Goal: Task Accomplishment & Management: Complete application form

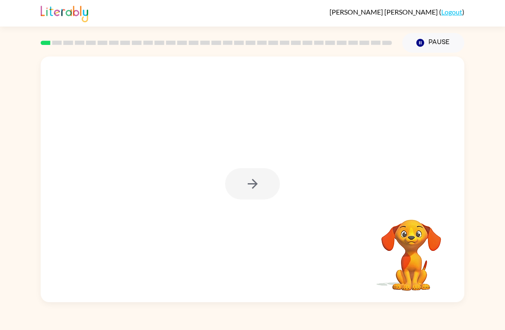
click at [263, 227] on div at bounding box center [253, 180] width 424 height 246
click at [165, 230] on div at bounding box center [253, 180] width 424 height 246
click at [259, 188] on icon "button" at bounding box center [252, 183] width 15 height 15
click at [495, 36] on div "[PERSON_NAME] ( Logout ) Pause Pause Your browser must support playing .mp4 fil…" at bounding box center [252, 165] width 505 height 330
click at [493, 16] on div "[PERSON_NAME] ( Logout )" at bounding box center [252, 13] width 505 height 27
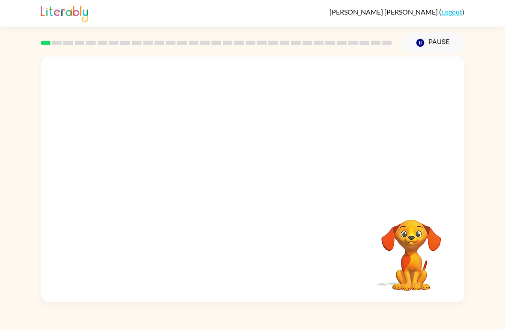
click at [444, 51] on button "Pause Pause" at bounding box center [434, 43] width 62 height 20
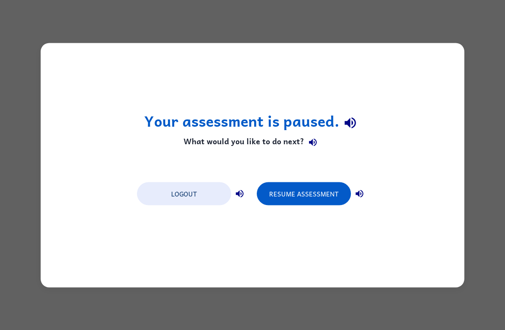
click at [323, 199] on button "Resume Assessment" at bounding box center [304, 193] width 94 height 23
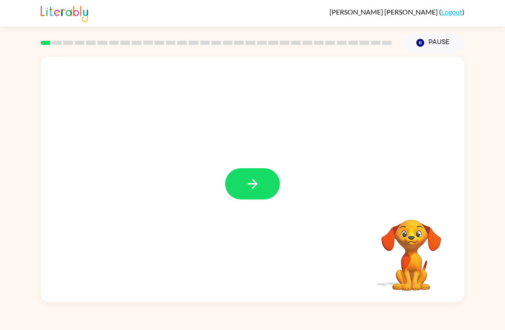
click at [284, 203] on div at bounding box center [253, 180] width 424 height 246
click at [249, 188] on icon "button" at bounding box center [252, 183] width 15 height 15
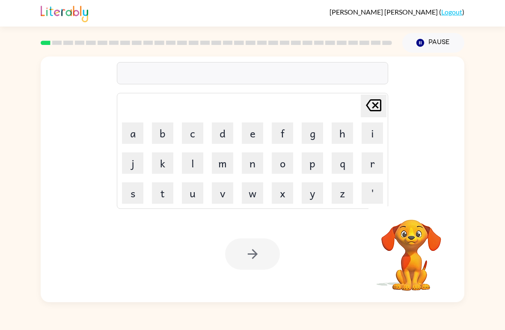
click at [5, 153] on div "[PERSON_NAME] last character input a b c d e f g h i j k l m n o p q r s t u v …" at bounding box center [252, 178] width 505 height 250
click at [432, 14] on span "[PERSON_NAME]" at bounding box center [385, 12] width 110 height 8
click at [159, 135] on button "b" at bounding box center [162, 132] width 21 height 21
click at [375, 172] on button "r" at bounding box center [372, 162] width 21 height 21
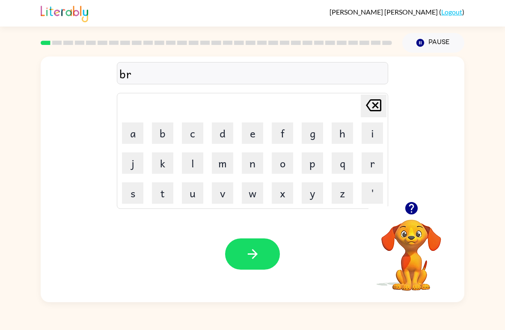
click at [373, 107] on icon at bounding box center [373, 105] width 15 height 12
click at [285, 166] on button "o" at bounding box center [282, 162] width 21 height 21
click at [371, 158] on button "r" at bounding box center [372, 162] width 21 height 21
click at [231, 134] on button "d" at bounding box center [222, 132] width 21 height 21
click at [249, 138] on button "e" at bounding box center [252, 132] width 21 height 21
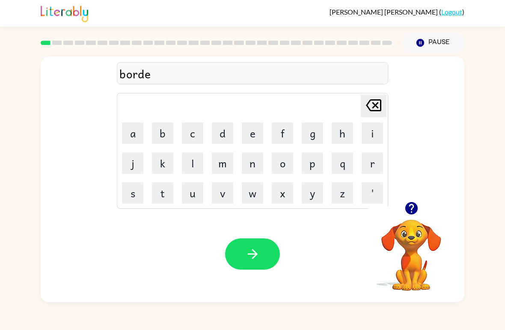
click at [376, 161] on button "r" at bounding box center [372, 162] width 21 height 21
click at [244, 253] on button "button" at bounding box center [252, 254] width 55 height 31
click at [419, 215] on icon "button" at bounding box center [411, 208] width 15 height 15
click at [408, 212] on icon "button" at bounding box center [411, 208] width 12 height 12
click at [413, 214] on icon "button" at bounding box center [411, 208] width 12 height 12
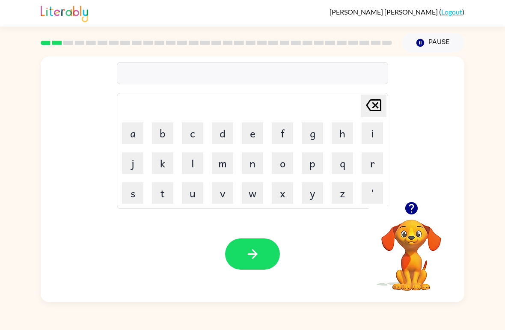
click at [404, 212] on icon "button" at bounding box center [411, 208] width 15 height 15
click at [403, 209] on button "button" at bounding box center [412, 208] width 22 height 22
click at [408, 209] on icon "button" at bounding box center [411, 208] width 12 height 12
click at [434, 219] on div at bounding box center [412, 208] width 86 height 22
click at [407, 213] on icon "button" at bounding box center [411, 208] width 15 height 15
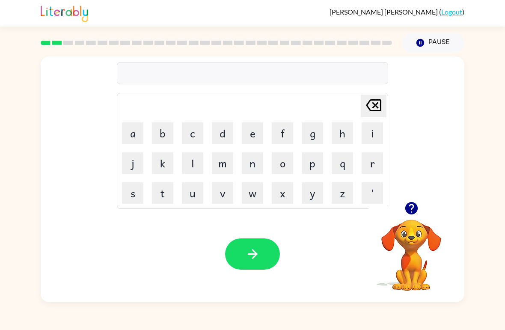
click at [408, 209] on icon "button" at bounding box center [411, 208] width 12 height 12
click at [247, 261] on icon "button" at bounding box center [252, 254] width 15 height 15
click at [411, 209] on icon "button" at bounding box center [411, 208] width 12 height 12
click at [370, 167] on button "r" at bounding box center [372, 162] width 21 height 21
click at [127, 127] on button "a" at bounding box center [132, 132] width 21 height 21
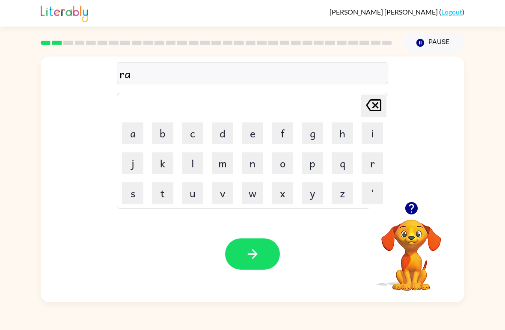
click at [197, 192] on button "u" at bounding box center [192, 192] width 21 height 21
click at [256, 164] on button "n" at bounding box center [252, 162] width 21 height 21
click at [155, 132] on button "b" at bounding box center [162, 132] width 21 height 21
click at [377, 110] on icon "[PERSON_NAME] last character input" at bounding box center [374, 105] width 21 height 21
click at [222, 133] on button "d" at bounding box center [222, 132] width 21 height 21
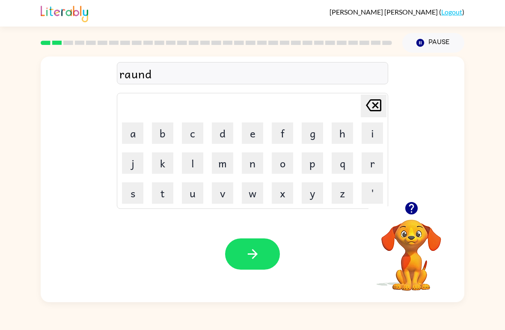
click at [257, 251] on icon "button" at bounding box center [252, 254] width 15 height 15
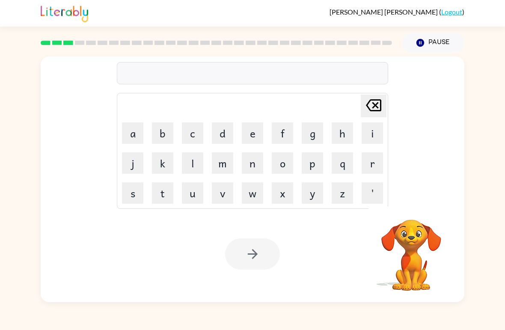
click at [221, 164] on button "m" at bounding box center [222, 162] width 21 height 21
click at [130, 135] on button "a" at bounding box center [132, 132] width 21 height 21
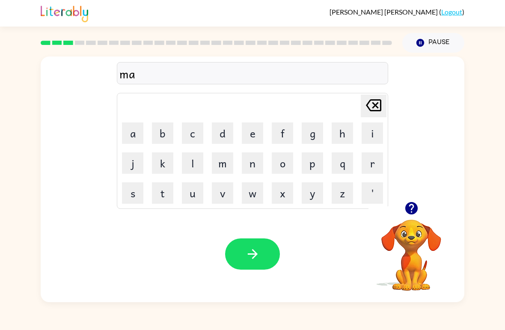
click at [182, 135] on button "c" at bounding box center [192, 132] width 21 height 21
click at [343, 138] on button "h" at bounding box center [342, 132] width 21 height 21
click at [366, 133] on button "i" at bounding box center [372, 132] width 21 height 21
click at [250, 165] on button "n" at bounding box center [252, 162] width 21 height 21
click at [262, 253] on button "button" at bounding box center [252, 254] width 55 height 31
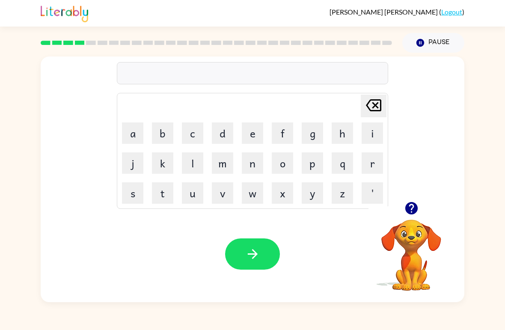
click at [166, 197] on button "t" at bounding box center [162, 192] width 21 height 21
click at [367, 166] on button "r" at bounding box center [372, 162] width 21 height 21
click at [135, 136] on button "a" at bounding box center [132, 132] width 21 height 21
click at [365, 137] on button "i" at bounding box center [372, 132] width 21 height 21
click at [250, 169] on button "n" at bounding box center [252, 162] width 21 height 21
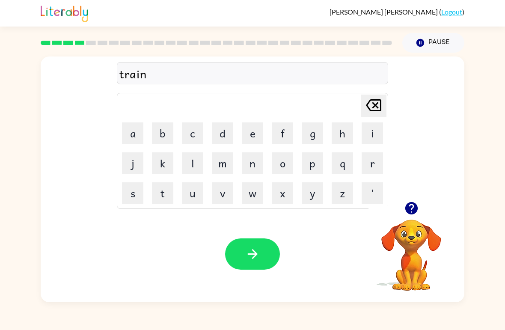
click at [255, 253] on icon "button" at bounding box center [252, 254] width 10 height 10
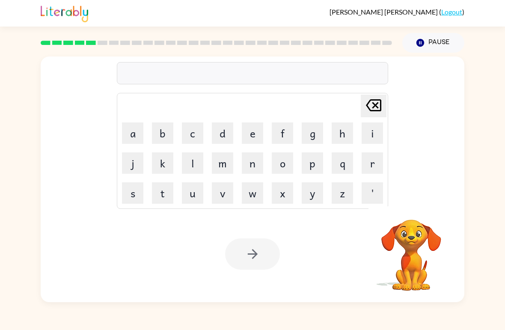
click at [218, 137] on button "d" at bounding box center [222, 132] width 21 height 21
click at [371, 133] on button "i" at bounding box center [372, 132] width 21 height 21
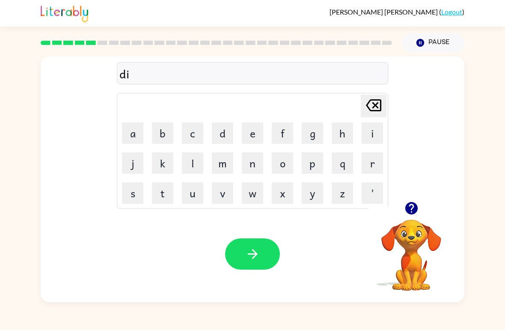
click at [280, 142] on button "f" at bounding box center [282, 132] width 21 height 21
click at [247, 135] on button "e" at bounding box center [252, 132] width 21 height 21
click at [243, 165] on button "n" at bounding box center [252, 162] width 21 height 21
click at [135, 195] on button "s" at bounding box center [132, 192] width 21 height 21
click at [373, 134] on button "i" at bounding box center [372, 132] width 21 height 21
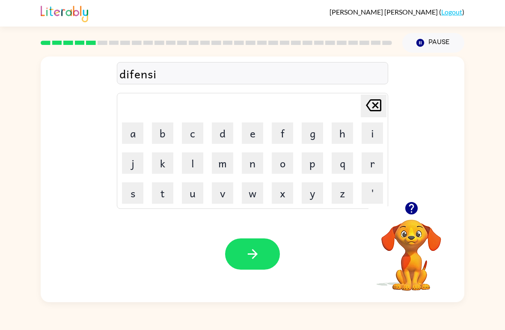
click at [222, 199] on button "v" at bounding box center [222, 192] width 21 height 21
click at [158, 131] on button "b" at bounding box center [162, 132] width 21 height 21
click at [372, 114] on icon "[PERSON_NAME] last character input" at bounding box center [374, 105] width 21 height 21
click at [247, 137] on button "e" at bounding box center [252, 132] width 21 height 21
click at [253, 250] on icon "button" at bounding box center [252, 254] width 15 height 15
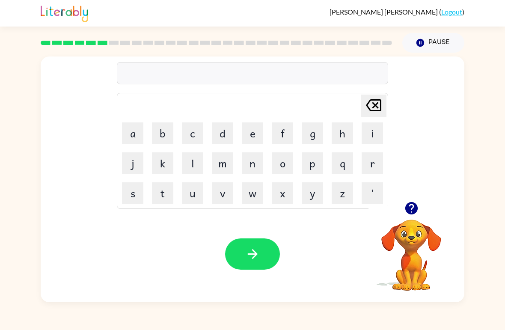
click at [406, 206] on icon "button" at bounding box center [411, 208] width 15 height 15
click at [219, 136] on button "d" at bounding box center [222, 132] width 21 height 21
click at [379, 107] on icon "[PERSON_NAME] last character input" at bounding box center [374, 105] width 21 height 21
click at [221, 194] on button "v" at bounding box center [222, 192] width 21 height 21
click at [130, 137] on button "a" at bounding box center [132, 132] width 21 height 21
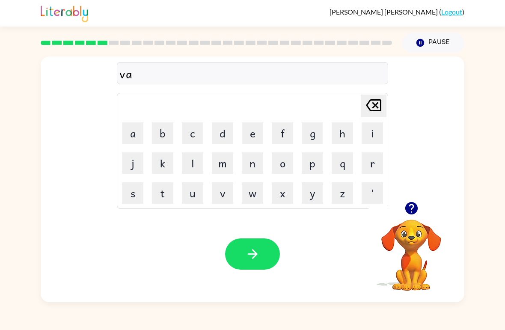
click at [190, 138] on button "c" at bounding box center [192, 132] width 21 height 21
click at [130, 137] on button "a" at bounding box center [132, 132] width 21 height 21
click at [372, 133] on button "i" at bounding box center [372, 132] width 21 height 21
click at [168, 192] on button "t" at bounding box center [162, 192] width 21 height 21
click at [370, 135] on button "i" at bounding box center [372, 132] width 21 height 21
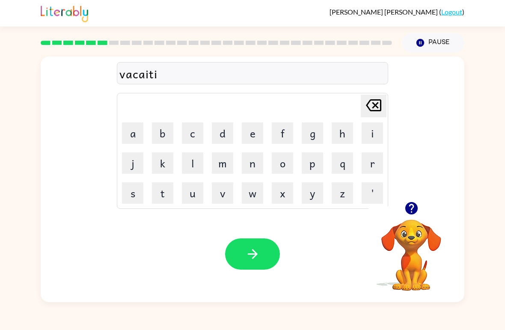
click at [285, 165] on button "o" at bounding box center [282, 162] width 21 height 21
click at [258, 161] on button "n" at bounding box center [252, 162] width 21 height 21
click at [261, 260] on button "button" at bounding box center [252, 254] width 55 height 31
click at [315, 171] on button "p" at bounding box center [312, 162] width 21 height 21
click at [194, 201] on button "u" at bounding box center [192, 192] width 21 height 21
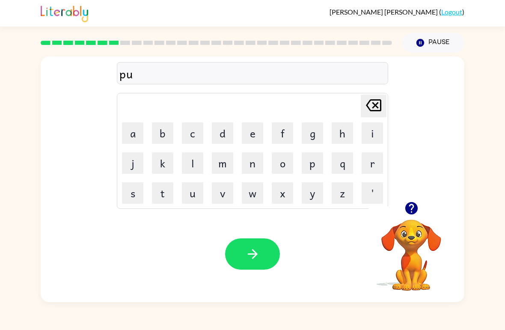
click at [214, 134] on button "d" at bounding box center [222, 132] width 21 height 21
click at [189, 170] on button "l" at bounding box center [192, 162] width 21 height 21
click at [157, 131] on button "b" at bounding box center [162, 132] width 21 height 21
click at [372, 104] on icon "[PERSON_NAME] last character input" at bounding box center [374, 105] width 21 height 21
click at [254, 138] on button "e" at bounding box center [252, 132] width 21 height 21
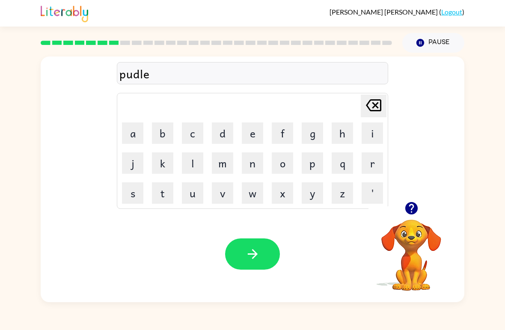
click at [238, 253] on button "button" at bounding box center [252, 254] width 55 height 31
click at [410, 202] on icon "button" at bounding box center [411, 208] width 15 height 15
click at [414, 226] on video "Your browser must support playing .mp4 files to use Literably. Please try using…" at bounding box center [412, 249] width 86 height 86
click at [432, 45] on button "Pause Pause" at bounding box center [434, 43] width 62 height 20
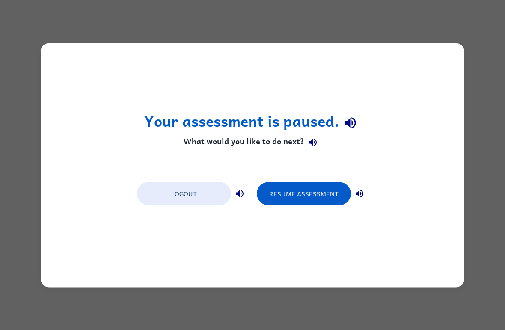
click at [322, 195] on button "Resume Assessment" at bounding box center [304, 193] width 94 height 23
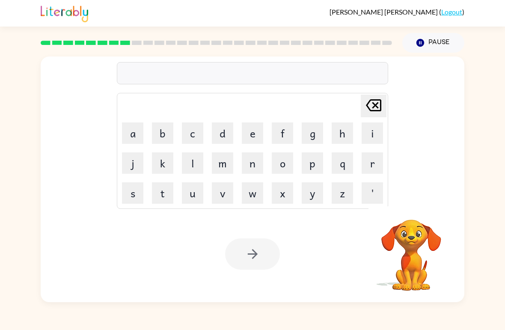
click at [322, 170] on button "p" at bounding box center [312, 162] width 21 height 21
click at [256, 251] on div at bounding box center [252, 254] width 55 height 31
click at [256, 250] on div at bounding box center [252, 254] width 55 height 31
click at [250, 253] on div at bounding box center [252, 254] width 55 height 31
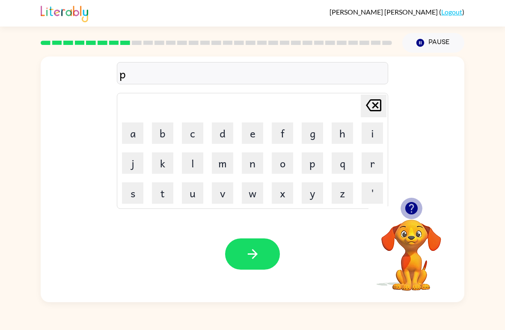
click at [410, 211] on icon "button" at bounding box center [411, 208] width 12 height 12
click at [242, 253] on button "button" at bounding box center [252, 254] width 55 height 31
click at [406, 207] on icon "button" at bounding box center [411, 208] width 12 height 12
click at [445, 45] on button "Pause Pause" at bounding box center [434, 43] width 62 height 20
click at [452, 47] on button "Pause Pause" at bounding box center [434, 43] width 62 height 20
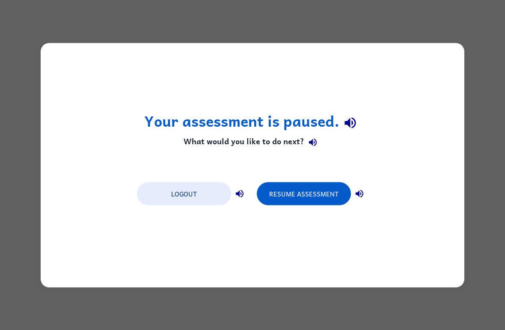
click at [310, 194] on button "Resume Assessment" at bounding box center [304, 193] width 94 height 23
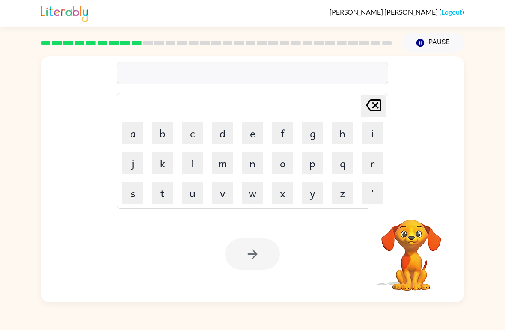
click at [166, 170] on button "k" at bounding box center [162, 162] width 21 height 21
click at [252, 262] on div at bounding box center [252, 254] width 55 height 31
click at [370, 113] on icon "[PERSON_NAME] last character input" at bounding box center [374, 105] width 21 height 21
click at [412, 208] on icon "button" at bounding box center [411, 208] width 12 height 12
click at [403, 204] on button "button" at bounding box center [412, 208] width 22 height 22
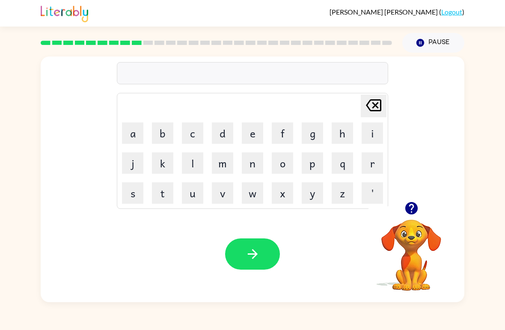
click at [411, 211] on icon "button" at bounding box center [411, 208] width 12 height 12
click at [417, 207] on icon "button" at bounding box center [411, 208] width 12 height 12
click at [411, 210] on icon "button" at bounding box center [411, 208] width 15 height 15
click at [420, 42] on icon "button" at bounding box center [421, 43] width 8 height 8
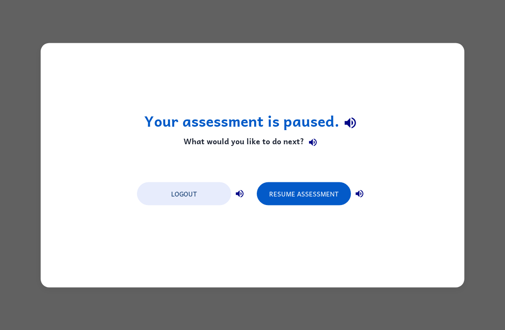
click at [422, 42] on div "Your assessment is paused. What would you like to do next? Logout Resume Assess…" at bounding box center [252, 165] width 505 height 330
click at [337, 194] on button "Resume Assessment" at bounding box center [304, 193] width 94 height 23
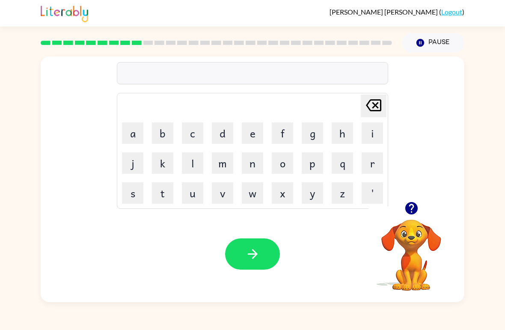
click at [265, 247] on button "button" at bounding box center [252, 254] width 55 height 31
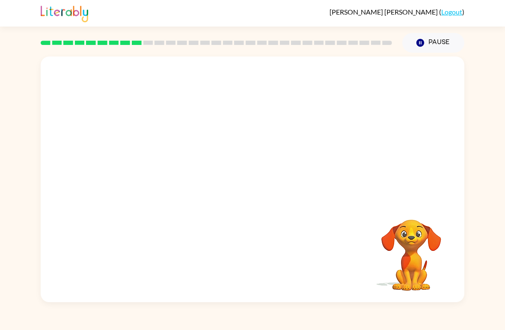
click at [415, 230] on video "Your browser must support playing .mp4 files to use Literably. Please try using…" at bounding box center [412, 249] width 86 height 86
click at [414, 236] on video "Your browser must support playing .mp4 files to use Literably. Please try using…" at bounding box center [412, 249] width 86 height 86
click at [414, 233] on video "Your browser must support playing .mp4 files to use Literably. Please try using…" at bounding box center [412, 249] width 86 height 86
click at [413, 228] on video "Your browser must support playing .mp4 files to use Literably. Please try using…" at bounding box center [412, 249] width 86 height 86
click at [417, 230] on video "Your browser must support playing .mp4 files to use Literably. Please try using…" at bounding box center [412, 249] width 86 height 86
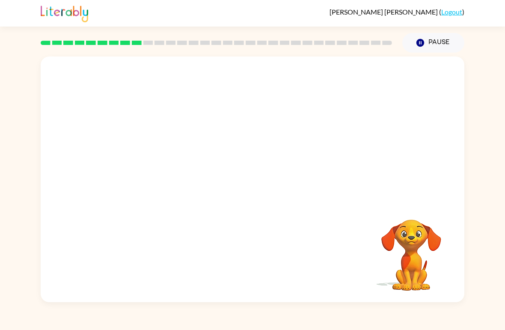
click at [418, 49] on button "Pause Pause" at bounding box center [434, 43] width 62 height 20
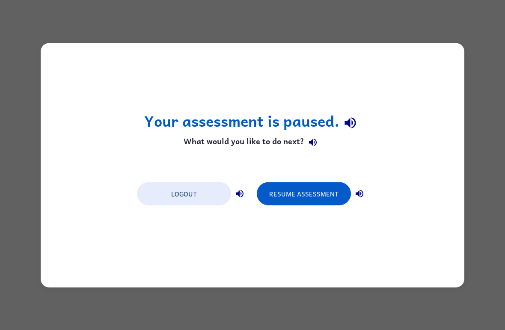
click at [422, 43] on div "Your assessment is paused. What would you like to do next? Logout Resume Assess…" at bounding box center [253, 165] width 424 height 244
click at [343, 122] on icon "button" at bounding box center [350, 123] width 15 height 15
click at [312, 144] on icon "button" at bounding box center [313, 143] width 8 height 8
click at [317, 190] on button "Resume Assessment" at bounding box center [304, 193] width 94 height 23
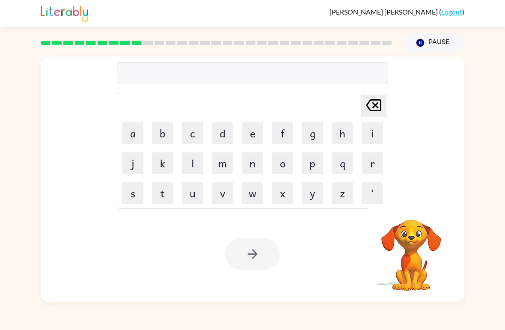
click at [412, 234] on video "Your browser must support playing .mp4 files to use Literably. Please try using…" at bounding box center [412, 249] width 86 height 86
click at [411, 245] on video "Your browser must support playing .mp4 files to use Literably. Please try using…" at bounding box center [412, 249] width 86 height 86
click at [409, 244] on video "Your browser must support playing .mp4 files to use Literably. Please try using…" at bounding box center [412, 249] width 86 height 86
click at [407, 244] on video "Your browser must support playing .mp4 files to use Literably. Please try using…" at bounding box center [412, 249] width 86 height 86
click at [403, 242] on video "Your browser must support playing .mp4 files to use Literably. Please try using…" at bounding box center [412, 249] width 86 height 86
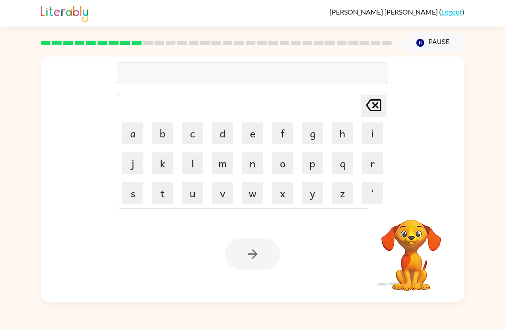
click at [403, 244] on video "Your browser must support playing .mp4 files to use Literably. Please try using…" at bounding box center [412, 249] width 86 height 86
click at [405, 243] on video "Your browser must support playing .mp4 files to use Literably. Please try using…" at bounding box center [412, 249] width 86 height 86
click at [414, 203] on icon "button" at bounding box center [411, 208] width 15 height 15
click at [454, 12] on link "Logout" at bounding box center [451, 12] width 21 height 8
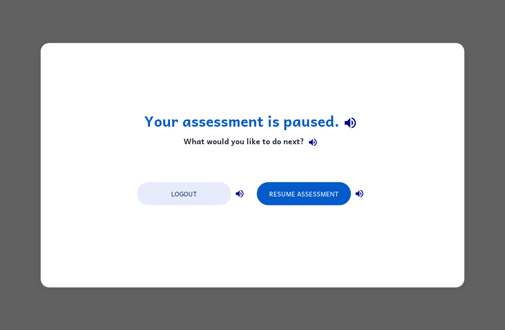
click at [299, 194] on button "Resume Assessment" at bounding box center [304, 193] width 94 height 23
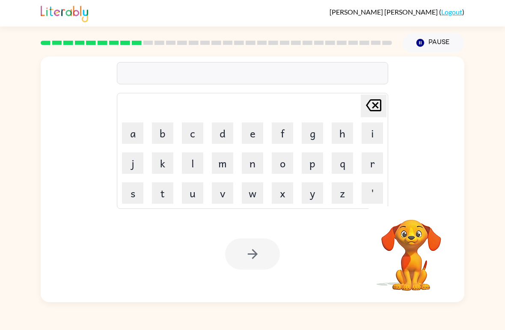
click at [411, 217] on video "Your browser must support playing .mp4 files to use Literably. Please try using…" at bounding box center [412, 249] width 86 height 86
click at [414, 216] on video "Your browser must support playing .mp4 files to use Literably. Please try using…" at bounding box center [412, 249] width 86 height 86
click at [416, 205] on icon "button" at bounding box center [411, 208] width 12 height 12
click at [376, 109] on icon "[PERSON_NAME] last character input" at bounding box center [374, 105] width 21 height 21
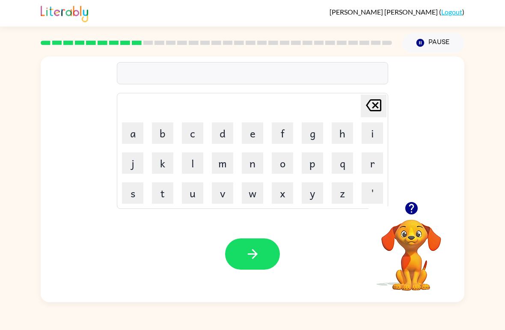
click at [367, 116] on div "[PERSON_NAME] last character input" at bounding box center [374, 106] width 21 height 22
click at [456, 13] on link "Logout" at bounding box center [451, 12] width 21 height 8
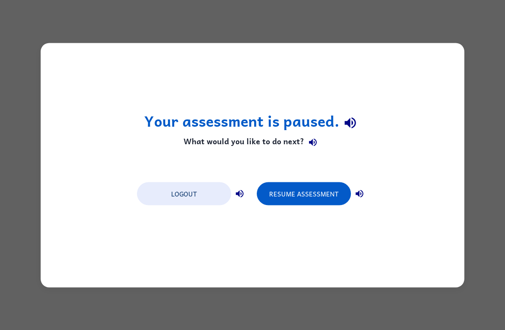
click at [320, 141] on button "button" at bounding box center [312, 142] width 17 height 17
click at [355, 122] on icon "button" at bounding box center [350, 123] width 11 height 11
click at [364, 192] on icon "button" at bounding box center [360, 193] width 10 height 10
click at [244, 191] on icon "button" at bounding box center [240, 193] width 10 height 10
click at [328, 195] on button "Resume Assessment" at bounding box center [304, 193] width 94 height 23
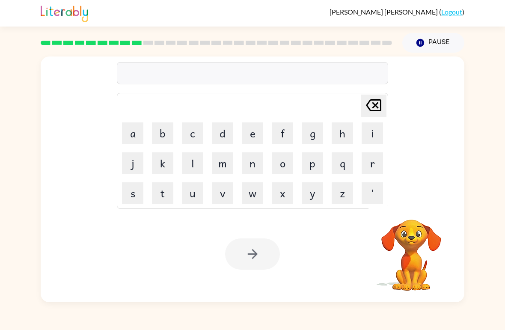
click at [59, 51] on div at bounding box center [217, 43] width 362 height 30
click at [49, 45] on rect at bounding box center [46, 43] width 10 height 4
click at [54, 42] on rect at bounding box center [57, 43] width 10 height 4
click at [82, 41] on rect at bounding box center [80, 43] width 10 height 4
click at [414, 209] on icon "button" at bounding box center [411, 208] width 12 height 12
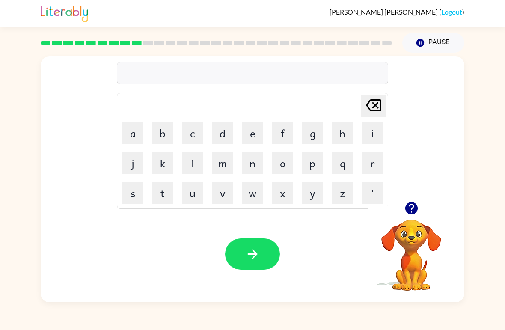
click at [413, 203] on icon "button" at bounding box center [411, 208] width 12 height 12
click at [414, 207] on icon "button" at bounding box center [411, 208] width 12 height 12
click at [409, 219] on button "button" at bounding box center [412, 208] width 22 height 22
click at [449, 48] on button "Pause Pause" at bounding box center [434, 43] width 62 height 20
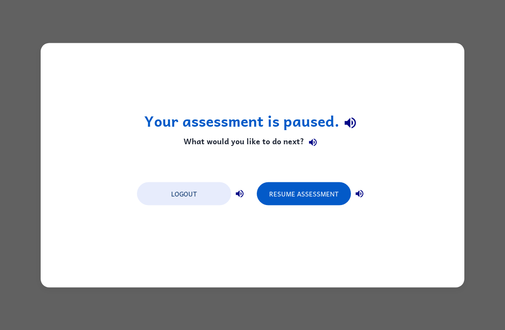
click at [199, 182] on button "Logout" at bounding box center [184, 193] width 94 height 23
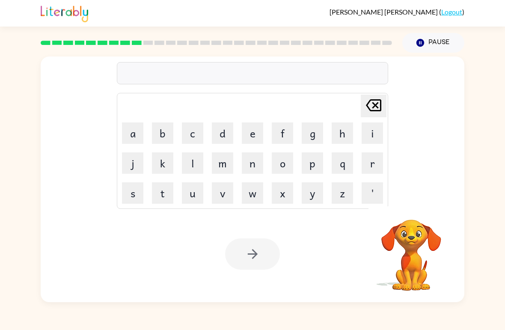
click at [416, 236] on video "Your browser must support playing .mp4 files to use Literably. Please try using…" at bounding box center [412, 249] width 86 height 86
click at [417, 210] on icon "button" at bounding box center [411, 208] width 12 height 12
click at [221, 163] on button "m" at bounding box center [222, 162] width 21 height 21
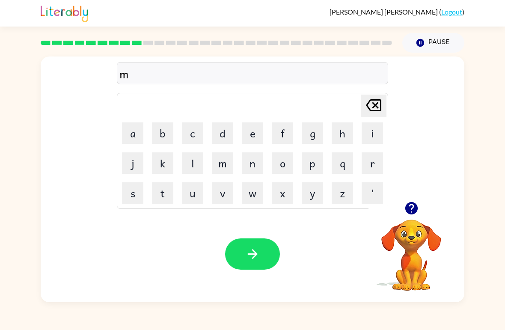
click at [262, 248] on button "button" at bounding box center [252, 254] width 55 height 31
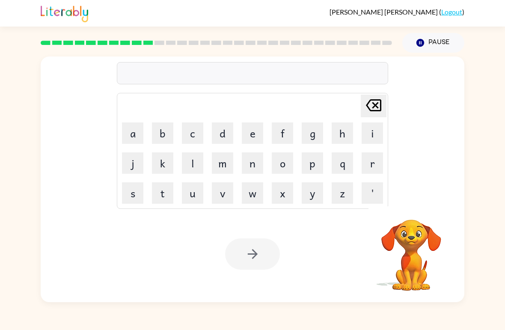
click at [222, 128] on button "d" at bounding box center [222, 132] width 21 height 21
click at [370, 131] on button "i" at bounding box center [372, 132] width 21 height 21
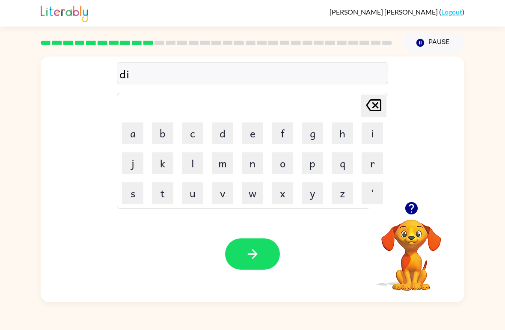
click at [126, 185] on button "s" at bounding box center [132, 192] width 21 height 21
click at [161, 190] on button "t" at bounding box center [162, 192] width 21 height 21
click at [366, 161] on button "r" at bounding box center [372, 162] width 21 height 21
click at [192, 193] on button "u" at bounding box center [192, 192] width 21 height 21
click at [138, 186] on button "s" at bounding box center [132, 192] width 21 height 21
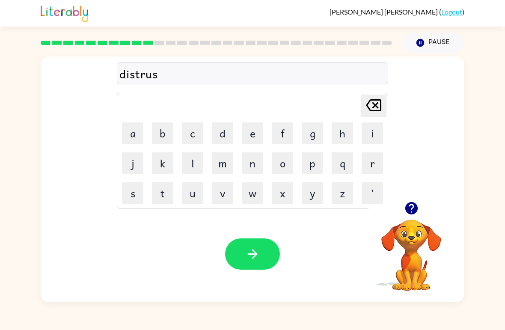
click at [163, 187] on button "t" at bounding box center [162, 192] width 21 height 21
click at [268, 256] on button "button" at bounding box center [252, 254] width 55 height 31
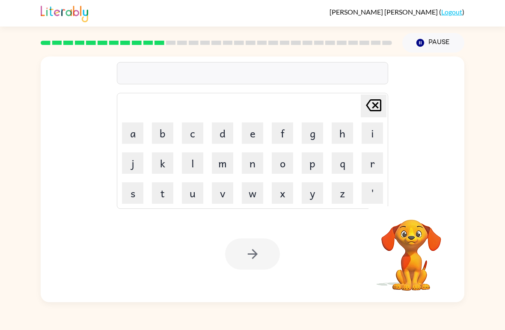
click at [370, 168] on button "r" at bounding box center [372, 162] width 21 height 21
click at [284, 161] on button "o" at bounding box center [282, 162] width 21 height 21
click at [135, 138] on button "a" at bounding box center [132, 132] width 21 height 21
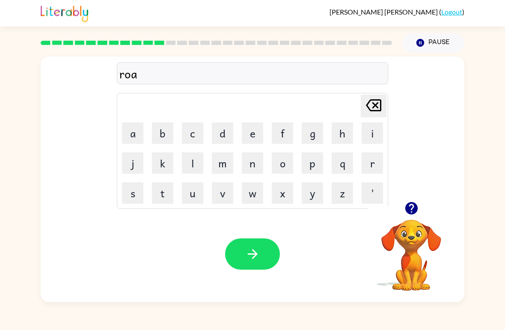
click at [226, 134] on button "d" at bounding box center [222, 132] width 21 height 21
click at [246, 241] on button "button" at bounding box center [252, 254] width 55 height 31
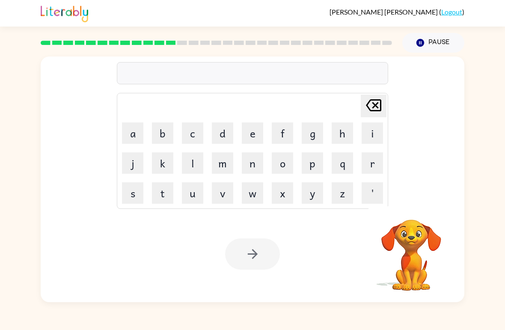
click at [180, 200] on td "u" at bounding box center [192, 193] width 29 height 29
click at [182, 197] on button "u" at bounding box center [192, 192] width 21 height 21
click at [312, 160] on button "p" at bounding box center [312, 162] width 21 height 21
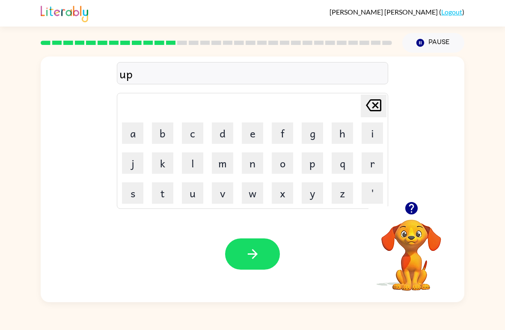
click at [313, 133] on button "g" at bounding box center [312, 132] width 21 height 21
click at [127, 140] on button "a" at bounding box center [132, 132] width 21 height 21
click at [219, 135] on button "d" at bounding box center [222, 132] width 21 height 21
click at [247, 130] on button "e" at bounding box center [252, 132] width 21 height 21
click at [253, 270] on button "button" at bounding box center [252, 254] width 55 height 31
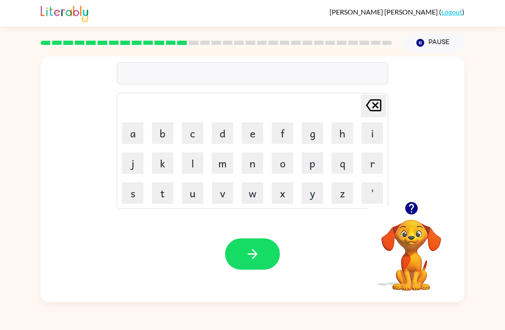
click at [293, 326] on div "[PERSON_NAME] ( Logout ) Pause Pause Delete Delete last character input a b c d…" at bounding box center [252, 165] width 505 height 330
click at [396, 238] on video "Your browser must support playing .mp4 files to use Literably. Please try using…" at bounding box center [412, 249] width 86 height 86
click at [402, 235] on video "Your browser must support playing .mp4 files to use Literably. Please try using…" at bounding box center [412, 249] width 86 height 86
click at [405, 238] on video "Your browser must support playing .mp4 files to use Literably. Please try using…" at bounding box center [412, 249] width 86 height 86
click at [406, 208] on icon "button" at bounding box center [411, 208] width 12 height 12
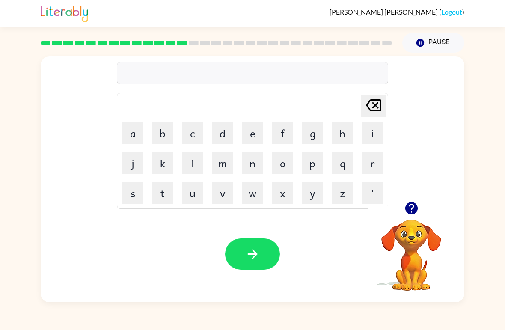
click at [219, 161] on button "m" at bounding box center [222, 162] width 21 height 21
click at [131, 125] on button "a" at bounding box center [132, 132] width 21 height 21
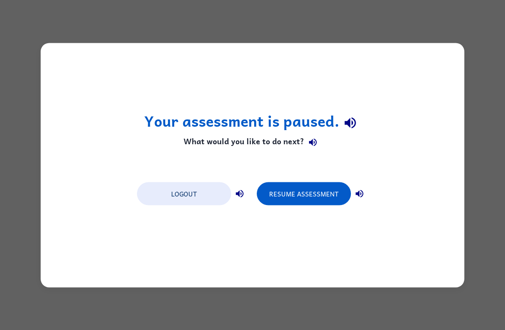
click at [318, 189] on button "Resume Assessment" at bounding box center [304, 193] width 94 height 23
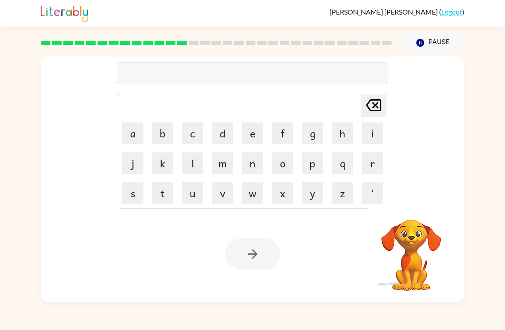
click at [288, 77] on div at bounding box center [252, 73] width 271 height 22
click at [334, 76] on div at bounding box center [252, 73] width 271 height 22
click at [162, 66] on div at bounding box center [252, 73] width 271 height 22
click at [162, 65] on div at bounding box center [252, 73] width 271 height 22
click at [152, 84] on div at bounding box center [252, 73] width 271 height 22
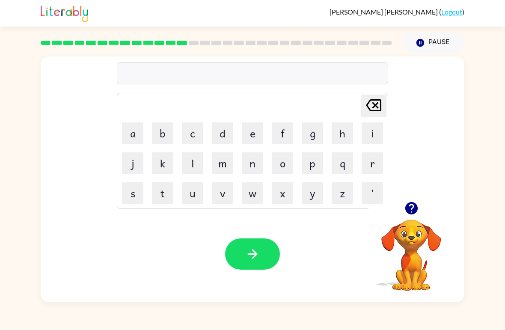
click at [151, 84] on div at bounding box center [252, 73] width 271 height 22
click at [221, 164] on button "m" at bounding box center [222, 162] width 21 height 21
click at [131, 131] on button "a" at bounding box center [132, 132] width 21 height 21
click at [214, 131] on button "d" at bounding box center [222, 132] width 21 height 21
click at [251, 131] on button "e" at bounding box center [252, 132] width 21 height 21
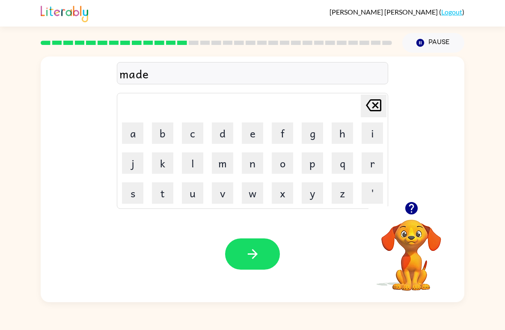
click at [132, 195] on button "s" at bounding box center [132, 192] width 21 height 21
click at [238, 256] on button "button" at bounding box center [252, 254] width 55 height 31
click at [406, 217] on button "button" at bounding box center [412, 208] width 22 height 22
click at [164, 130] on button "b" at bounding box center [162, 132] width 21 height 21
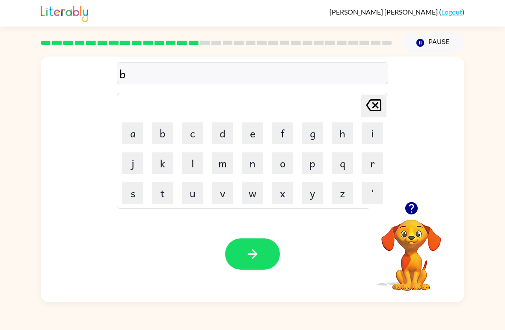
click at [278, 160] on button "o" at bounding box center [282, 162] width 21 height 21
click at [244, 162] on button "n" at bounding box center [252, 162] width 21 height 21
click at [194, 189] on button "u" at bounding box center [192, 192] width 21 height 21
click at [135, 192] on button "s" at bounding box center [132, 192] width 21 height 21
click at [227, 260] on button "button" at bounding box center [252, 254] width 55 height 31
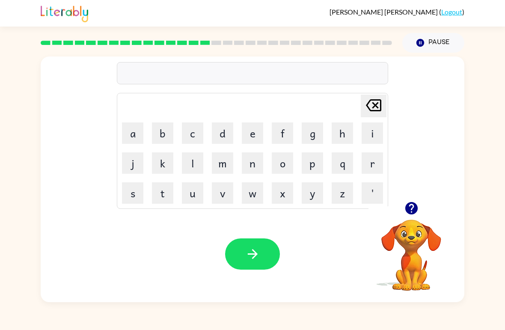
click at [409, 207] on icon "button" at bounding box center [411, 208] width 12 height 12
click at [131, 194] on button "s" at bounding box center [132, 192] width 21 height 21
click at [249, 268] on button "button" at bounding box center [252, 254] width 55 height 31
click at [237, 262] on div at bounding box center [252, 254] width 55 height 31
click at [372, 158] on button "r" at bounding box center [372, 162] width 21 height 21
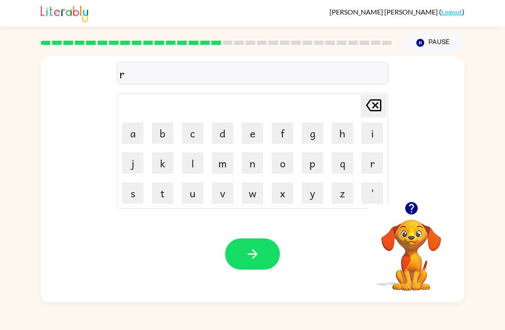
click at [127, 131] on button "a" at bounding box center [132, 132] width 21 height 21
click at [221, 163] on button "m" at bounding box center [222, 162] width 21 height 21
click at [246, 248] on icon "button" at bounding box center [252, 254] width 15 height 15
click at [164, 128] on button "b" at bounding box center [162, 132] width 21 height 21
click at [247, 256] on icon "button" at bounding box center [252, 254] width 15 height 15
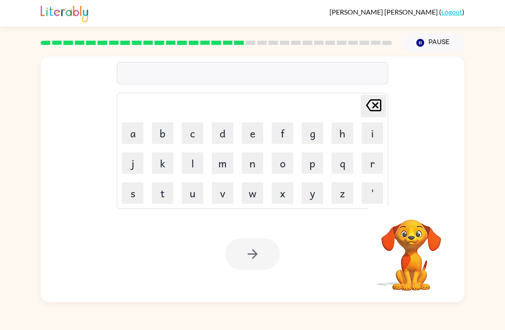
click at [138, 197] on button "s" at bounding box center [132, 192] width 21 height 21
click at [253, 264] on div at bounding box center [252, 254] width 55 height 31
click at [379, 111] on icon at bounding box center [373, 105] width 15 height 12
click at [370, 168] on button "r" at bounding box center [372, 162] width 21 height 21
click at [260, 265] on button "button" at bounding box center [252, 254] width 55 height 31
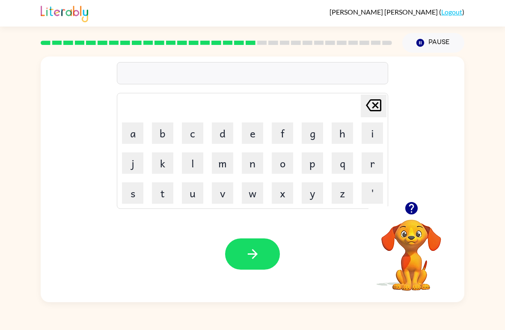
click at [287, 163] on button "o" at bounding box center [282, 162] width 21 height 21
click at [378, 159] on button "r" at bounding box center [372, 162] width 21 height 21
click at [167, 203] on button "t" at bounding box center [162, 192] width 21 height 21
click at [378, 128] on button "i" at bounding box center [372, 132] width 21 height 21
click at [158, 125] on button "b" at bounding box center [162, 132] width 21 height 21
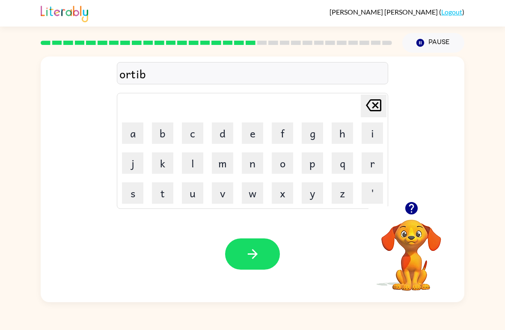
click at [225, 262] on div "Your browser must support playing .mp4 files to use Literably. Please try using…" at bounding box center [253, 254] width 424 height 96
click at [237, 247] on button "button" at bounding box center [252, 254] width 55 height 31
click at [363, 13] on span "[PERSON_NAME]" at bounding box center [385, 12] width 110 height 8
click at [404, 209] on icon "button" at bounding box center [411, 208] width 15 height 15
click at [283, 124] on button "f" at bounding box center [282, 132] width 21 height 21
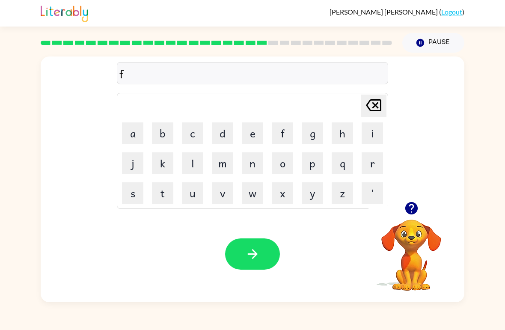
click at [284, 162] on button "o" at bounding box center [282, 162] width 21 height 21
click at [196, 156] on button "l" at bounding box center [192, 162] width 21 height 21
click at [253, 190] on button "w" at bounding box center [252, 192] width 21 height 21
click at [220, 132] on button "d" at bounding box center [222, 132] width 21 height 21
click at [253, 256] on icon "button" at bounding box center [252, 254] width 15 height 15
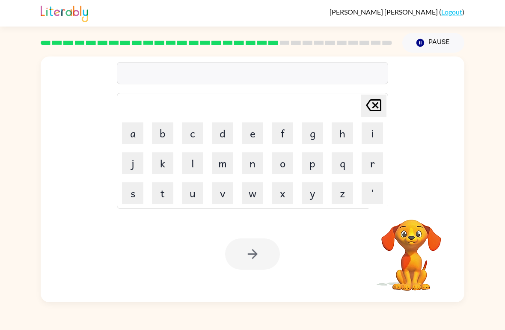
click at [133, 194] on button "s" at bounding box center [132, 192] width 21 height 21
click at [254, 131] on button "e" at bounding box center [252, 132] width 21 height 21
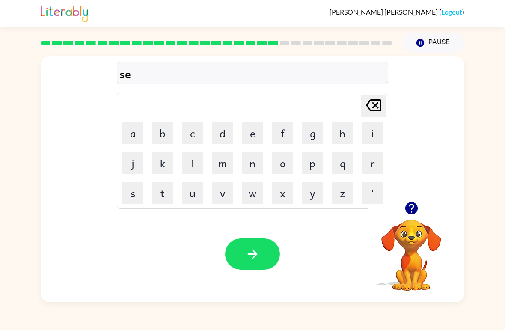
click at [246, 158] on button "n" at bounding box center [252, 162] width 21 height 21
click at [161, 196] on button "t" at bounding box center [162, 192] width 21 height 21
click at [255, 128] on button "e" at bounding box center [252, 132] width 21 height 21
click at [310, 161] on button "p" at bounding box center [312, 162] width 21 height 21
click at [376, 133] on button "i" at bounding box center [372, 132] width 21 height 21
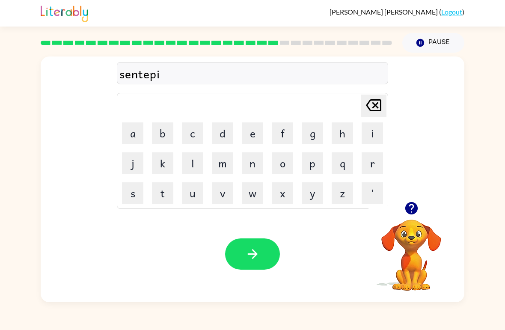
click at [224, 133] on button "d" at bounding box center [222, 132] width 21 height 21
click at [238, 250] on button "button" at bounding box center [252, 254] width 55 height 31
click at [134, 192] on button "s" at bounding box center [132, 192] width 21 height 21
click at [159, 194] on button "t" at bounding box center [162, 192] width 21 height 21
click at [128, 134] on button "a" at bounding box center [132, 132] width 21 height 21
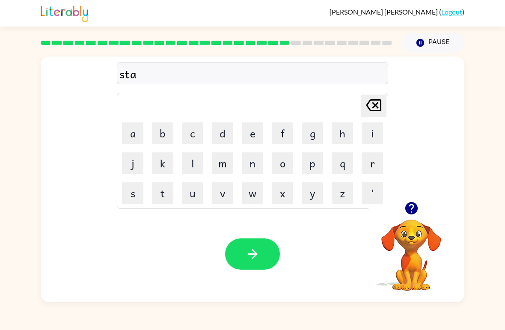
click at [371, 132] on button "i" at bounding box center [372, 132] width 21 height 21
click at [245, 264] on button "button" at bounding box center [252, 254] width 55 height 31
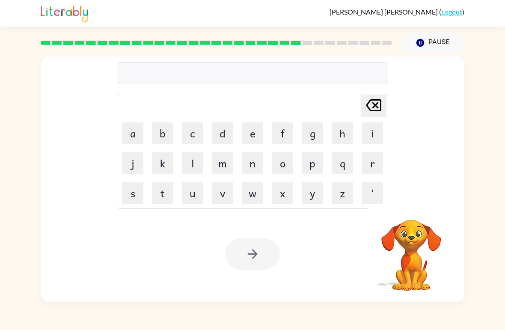
click at [285, 128] on button "f" at bounding box center [282, 132] width 21 height 21
click at [286, 161] on button "o" at bounding box center [282, 162] width 21 height 21
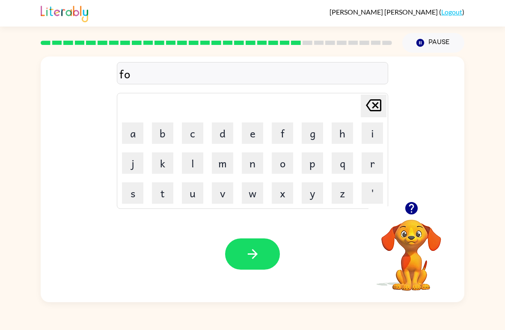
click at [372, 169] on button "r" at bounding box center [372, 162] width 21 height 21
click at [250, 189] on button "w" at bounding box center [252, 192] width 21 height 21
click at [274, 163] on button "o" at bounding box center [282, 162] width 21 height 21
click at [372, 160] on button "r" at bounding box center [372, 162] width 21 height 21
click at [219, 134] on button "d" at bounding box center [222, 132] width 21 height 21
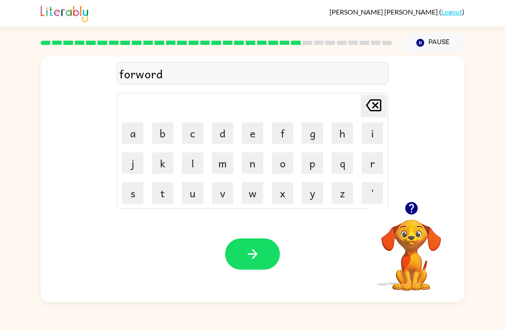
click at [253, 262] on button "button" at bounding box center [252, 254] width 55 height 31
click at [371, 167] on button "r" at bounding box center [372, 162] width 21 height 21
click at [367, 138] on button "i" at bounding box center [372, 132] width 21 height 21
click at [194, 163] on button "l" at bounding box center [192, 162] width 21 height 21
click at [256, 130] on button "e" at bounding box center [252, 132] width 21 height 21
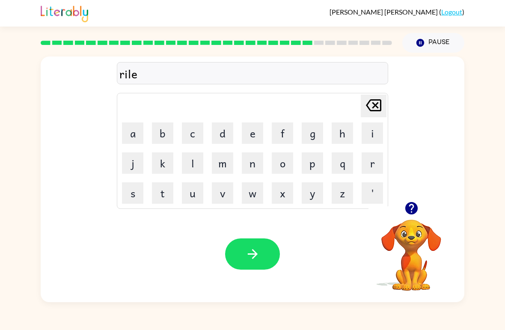
click at [226, 130] on button "d" at bounding box center [222, 132] width 21 height 21
click at [245, 126] on button "e" at bounding box center [252, 132] width 21 height 21
click at [226, 131] on button "d" at bounding box center [222, 132] width 21 height 21
click at [242, 257] on button "button" at bounding box center [252, 254] width 55 height 31
click at [289, 163] on button "o" at bounding box center [282, 162] width 21 height 21
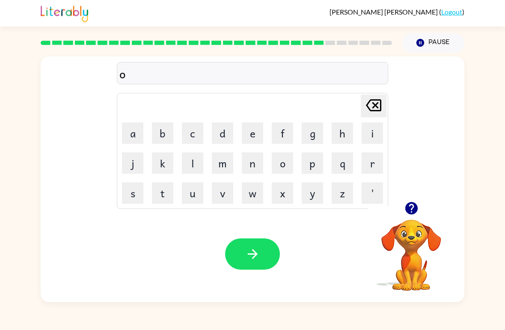
click at [218, 128] on button "d" at bounding box center [222, 132] width 21 height 21
click at [384, 113] on button "[PERSON_NAME] last character input" at bounding box center [374, 106] width 26 height 23
click at [165, 134] on button "b" at bounding box center [162, 132] width 21 height 21
click at [198, 162] on button "l" at bounding box center [192, 162] width 21 height 21
click at [197, 162] on button "l" at bounding box center [192, 162] width 21 height 21
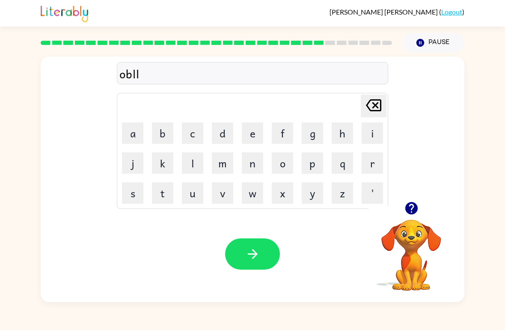
click at [376, 130] on button "i" at bounding box center [372, 132] width 21 height 21
click at [249, 168] on button "n" at bounding box center [252, 162] width 21 height 21
click at [244, 250] on button "button" at bounding box center [252, 254] width 55 height 31
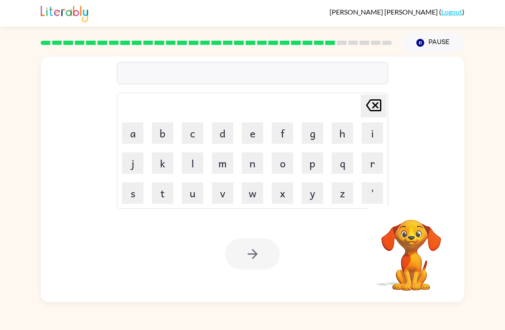
click at [194, 160] on button "l" at bounding box center [192, 162] width 21 height 21
click at [260, 255] on button "button" at bounding box center [252, 254] width 55 height 31
click at [409, 218] on button "button" at bounding box center [412, 208] width 22 height 22
click at [21, 205] on div "[PERSON_NAME] last character input a b c d e f g h i j k l m n o p q r s t u v …" at bounding box center [252, 178] width 505 height 250
click at [435, 223] on video "Your browser must support playing .mp4 files to use Literably. Please try using…" at bounding box center [412, 249] width 86 height 86
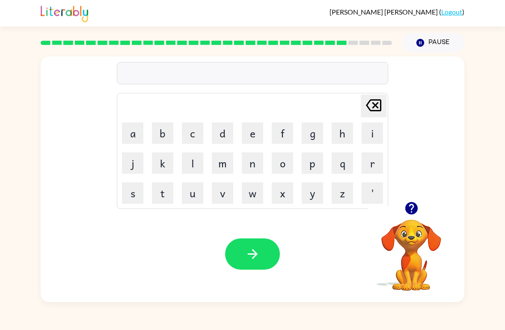
click at [401, 210] on button "button" at bounding box center [412, 208] width 22 height 22
click at [316, 158] on button "p" at bounding box center [312, 162] width 21 height 21
click at [378, 131] on button "i" at bounding box center [372, 132] width 21 height 21
click at [374, 160] on button "r" at bounding box center [372, 162] width 21 height 21
click at [128, 196] on button "s" at bounding box center [132, 192] width 21 height 21
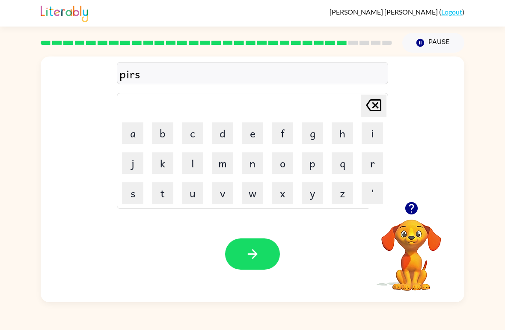
click at [266, 251] on button "button" at bounding box center [252, 254] width 55 height 31
click at [168, 197] on button "t" at bounding box center [162, 192] width 21 height 21
click at [343, 134] on button "h" at bounding box center [342, 132] width 21 height 21
click at [369, 129] on button "i" at bounding box center [372, 132] width 21 height 21
click at [253, 167] on button "n" at bounding box center [252, 162] width 21 height 21
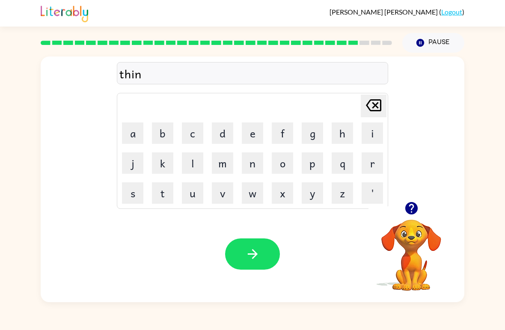
click at [263, 249] on button "button" at bounding box center [252, 254] width 55 height 31
click at [128, 194] on button "s" at bounding box center [132, 192] width 21 height 21
click at [363, 132] on button "i" at bounding box center [372, 132] width 21 height 21
click at [190, 165] on button "l" at bounding box center [192, 162] width 21 height 21
click at [220, 192] on button "v" at bounding box center [222, 192] width 21 height 21
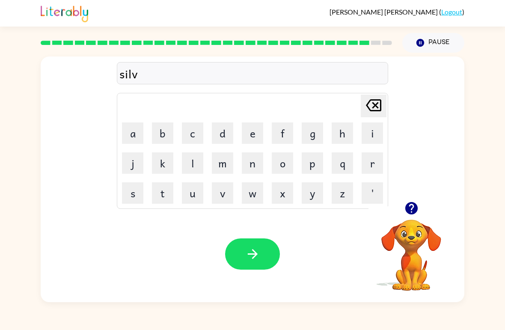
click at [245, 138] on button "e" at bounding box center [252, 132] width 21 height 21
click at [366, 162] on button "r" at bounding box center [372, 162] width 21 height 21
click at [260, 191] on button "w" at bounding box center [252, 192] width 21 height 21
click at [250, 129] on button "e" at bounding box center [252, 132] width 21 height 21
click at [200, 167] on button "l" at bounding box center [192, 162] width 21 height 21
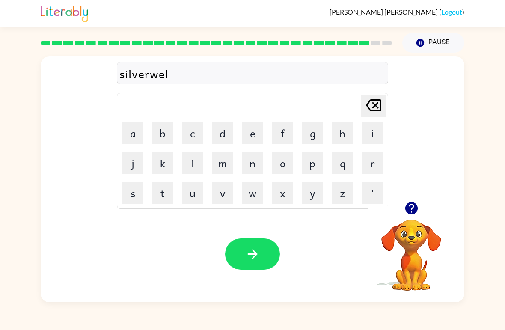
click at [274, 256] on button "button" at bounding box center [252, 254] width 55 height 31
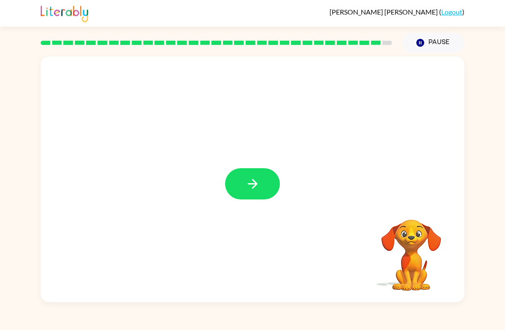
click at [265, 191] on button "button" at bounding box center [252, 183] width 55 height 31
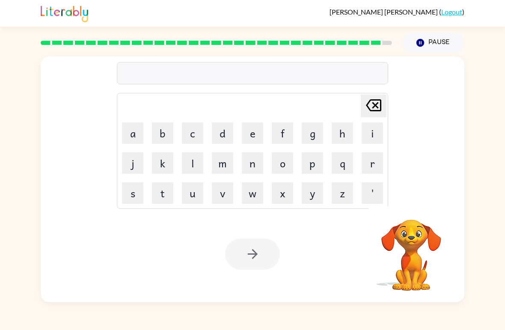
click at [194, 193] on button "u" at bounding box center [192, 192] width 21 height 21
click at [250, 166] on button "n" at bounding box center [252, 162] width 21 height 21
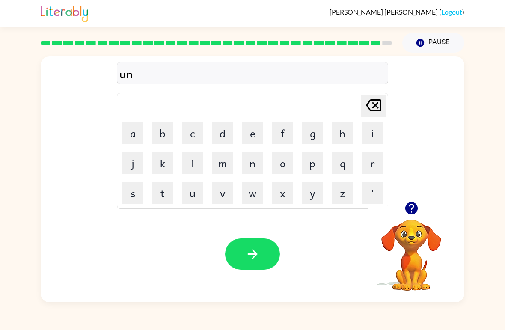
click at [133, 135] on button "a" at bounding box center [132, 132] width 21 height 21
click at [280, 137] on button "f" at bounding box center [282, 132] width 21 height 21
click at [370, 159] on button "r" at bounding box center [372, 162] width 21 height 21
click at [129, 138] on button "a" at bounding box center [132, 132] width 21 height 21
click at [369, 132] on button "i" at bounding box center [372, 132] width 21 height 21
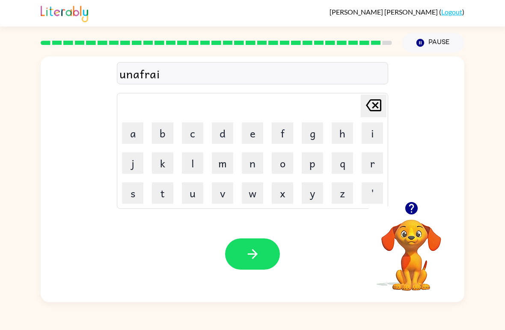
click at [230, 133] on button "d" at bounding box center [222, 132] width 21 height 21
click at [250, 245] on button "button" at bounding box center [252, 254] width 55 height 31
